Goal: Task Accomplishment & Management: Use online tool/utility

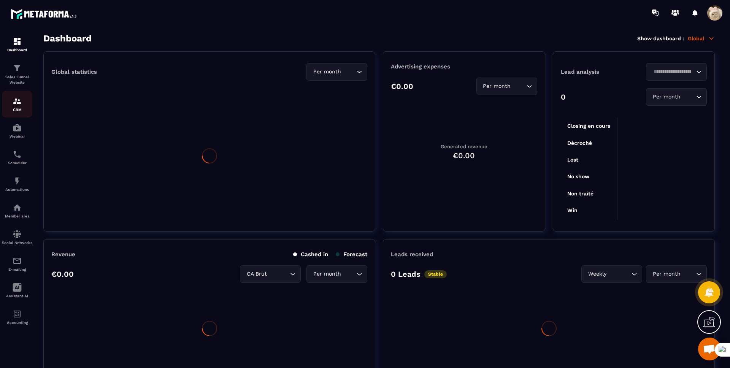
click at [21, 102] on img at bounding box center [17, 101] width 9 height 9
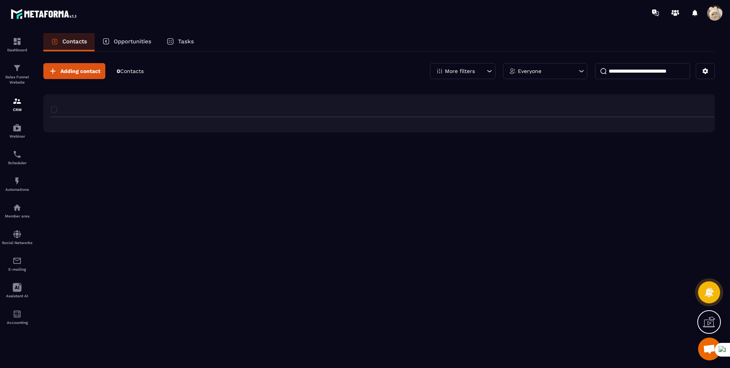
click at [21, 102] on img at bounding box center [17, 101] width 9 height 9
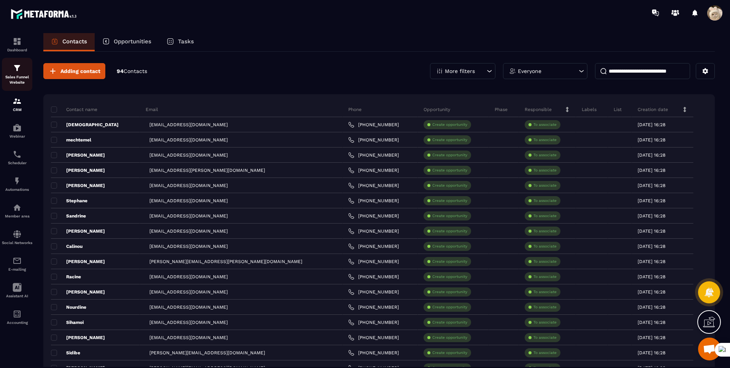
click at [16, 66] on img at bounding box center [17, 68] width 9 height 9
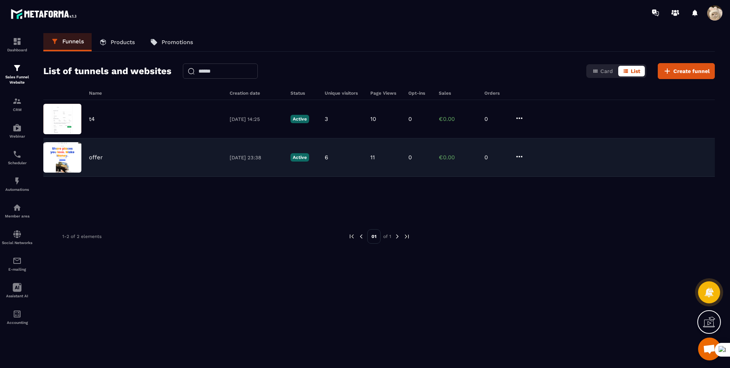
click at [102, 144] on div "offer 19/04/2025 23:38 Active 6 11 0 €0.00 0" at bounding box center [379, 157] width 672 height 38
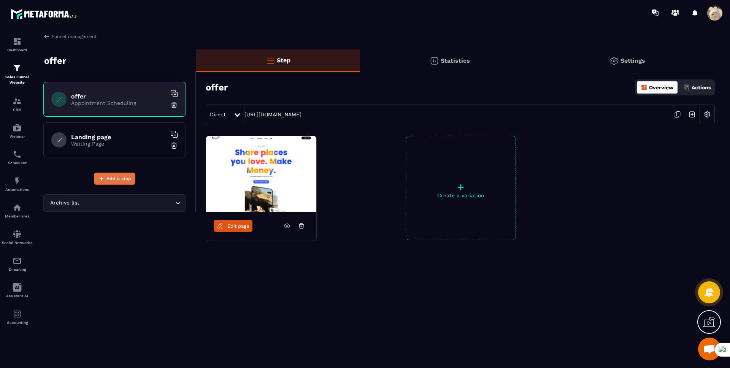
click at [119, 182] on span "Add a step" at bounding box center [118, 179] width 25 height 8
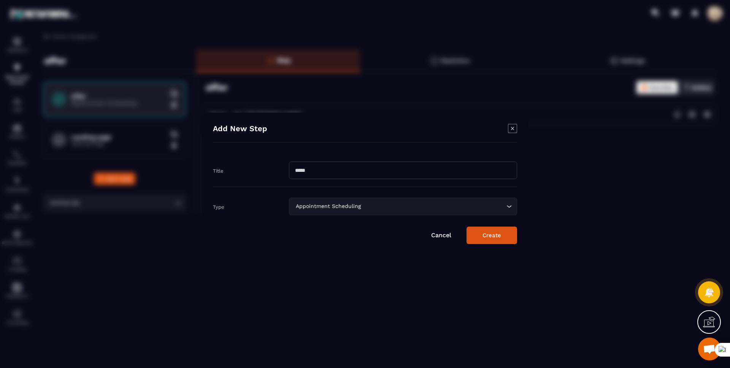
click at [337, 172] on input "Modal window" at bounding box center [403, 170] width 228 height 17
click at [485, 235] on button "Create" at bounding box center [492, 235] width 51 height 17
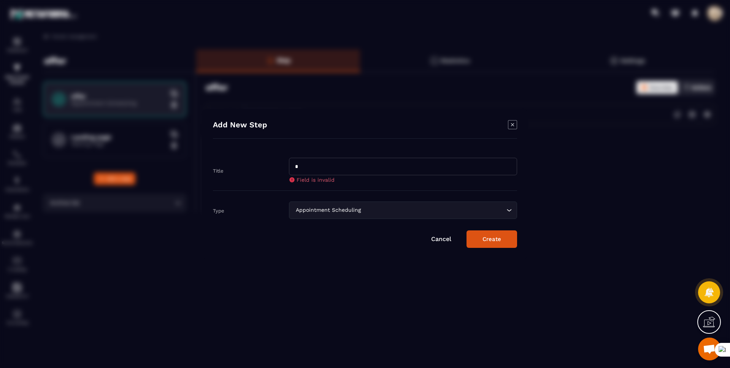
click at [384, 170] on input "*" at bounding box center [403, 166] width 228 height 17
type input "*"
click at [472, 238] on button "Create" at bounding box center [492, 238] width 51 height 17
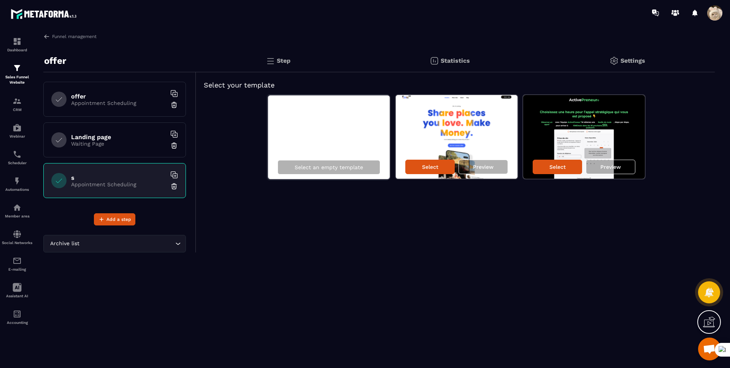
click at [720, 16] on span at bounding box center [714, 12] width 15 height 15
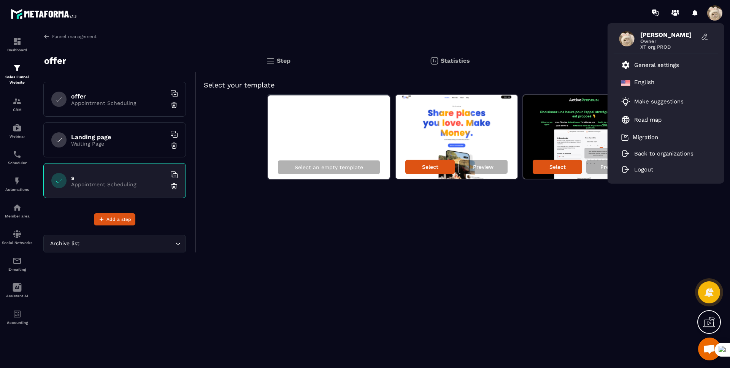
click at [567, 40] on div "Funnel management offer offer Appointment Scheduling Landing page Waiting Page …" at bounding box center [379, 199] width 687 height 332
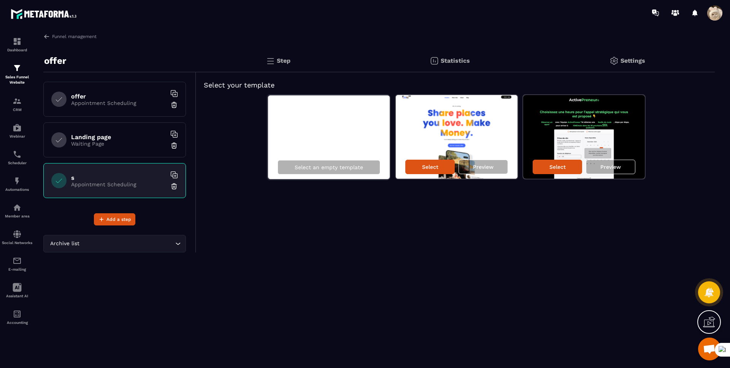
click at [142, 111] on div "offer Appointment Scheduling" at bounding box center [114, 99] width 143 height 35
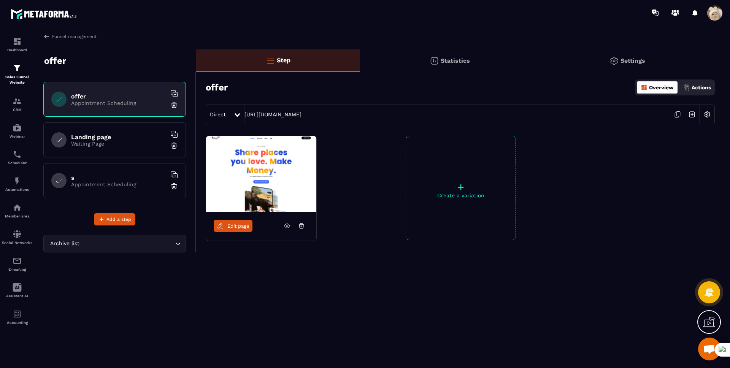
click at [706, 113] on img at bounding box center [707, 114] width 14 height 14
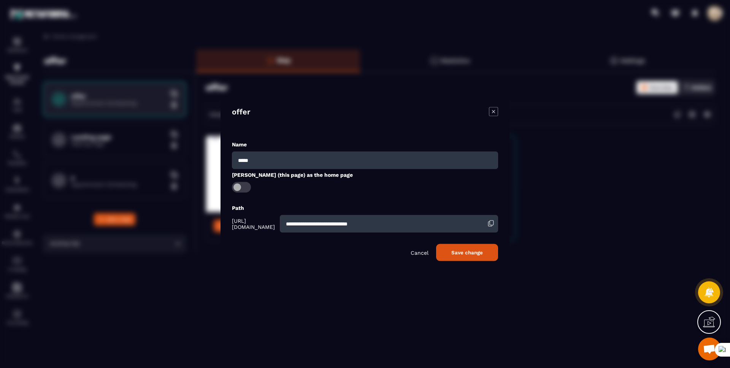
click at [491, 112] on icon "Modal window" at bounding box center [493, 111] width 9 height 9
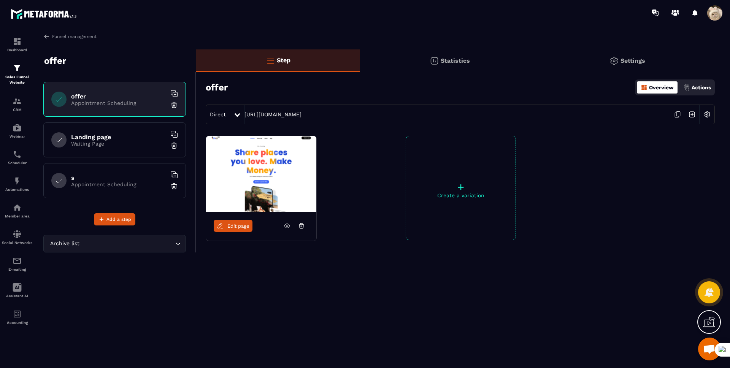
click at [637, 65] on div "Settings" at bounding box center [627, 60] width 175 height 23
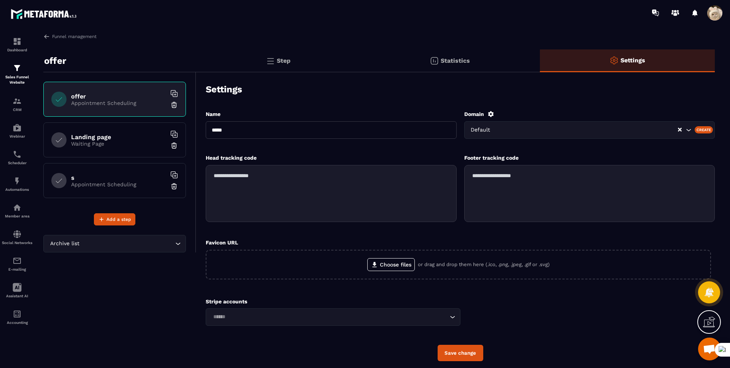
click at [286, 63] on p "Step" at bounding box center [284, 60] width 14 height 7
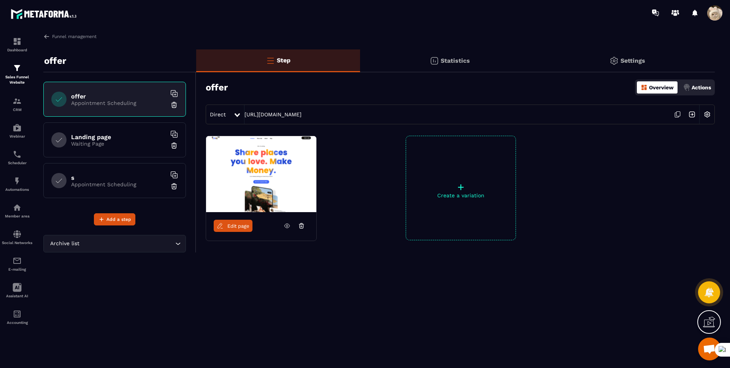
click at [229, 226] on span "Edit page" at bounding box center [238, 226] width 22 height 6
